Goal: Task Accomplishment & Management: Complete application form

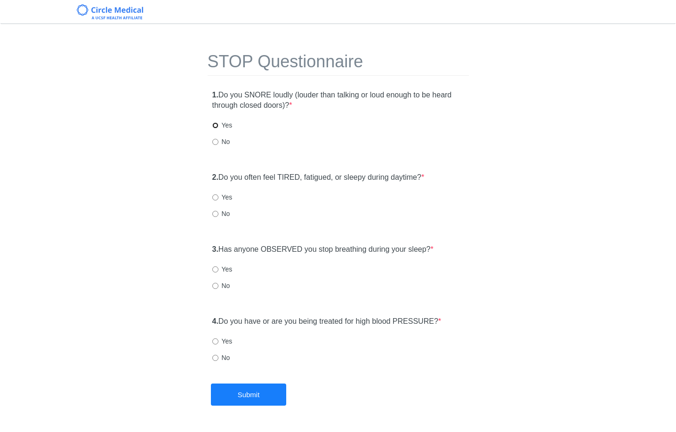
click at [218, 124] on label "Yes" at bounding box center [222, 124] width 20 height 9
click at [218, 124] on input "Yes" at bounding box center [215, 125] width 6 height 6
radio input "true"
click at [214, 195] on input "Yes" at bounding box center [215, 197] width 6 height 6
radio input "true"
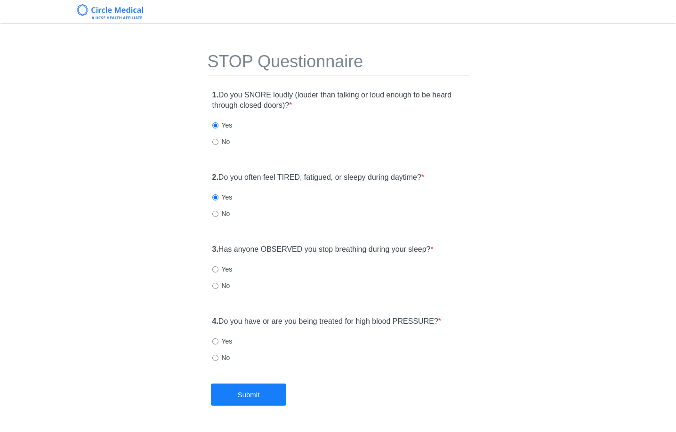
click at [218, 270] on label "Yes" at bounding box center [222, 268] width 20 height 9
click at [218, 270] on input "Yes" at bounding box center [215, 269] width 6 height 6
radio input "true"
click at [390, 305] on div "STOP Questionnaire 1. Do you SNORE loudly (louder than talking or loud enough t…" at bounding box center [337, 208] width 275 height 350
click at [221, 286] on label "No" at bounding box center [221, 285] width 18 height 9
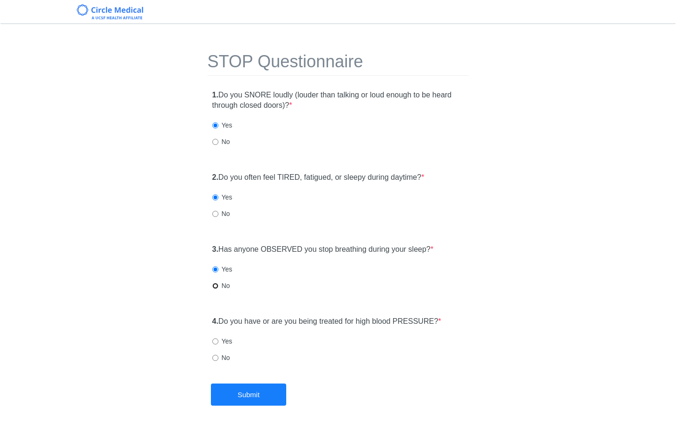
click at [218, 286] on input "No" at bounding box center [215, 286] width 6 height 6
radio input "true"
click at [222, 341] on label "Yes" at bounding box center [222, 340] width 20 height 9
click at [218, 341] on input "Yes" at bounding box center [215, 341] width 6 height 6
radio input "true"
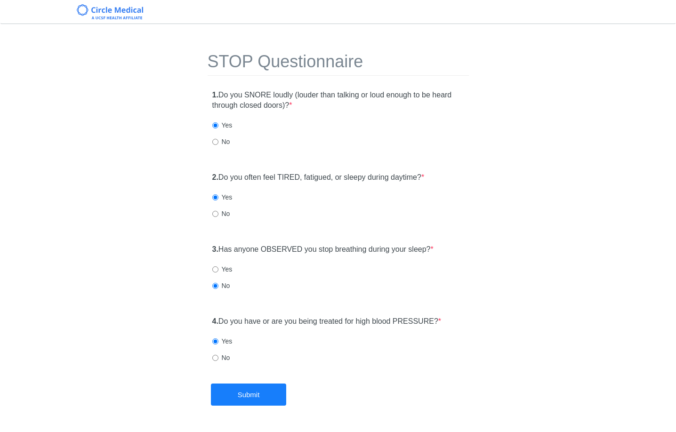
click at [224, 352] on div "4. Do you have or are you being treated for high blood PRESSURE? * Yes No" at bounding box center [338, 344] width 261 height 65
click at [224, 356] on label "No" at bounding box center [221, 357] width 18 height 9
click at [218, 356] on input "No" at bounding box center [215, 358] width 6 height 6
radio input "true"
click at [263, 395] on button "Submit" at bounding box center [248, 395] width 75 height 22
